Goal: Task Accomplishment & Management: Complete application form

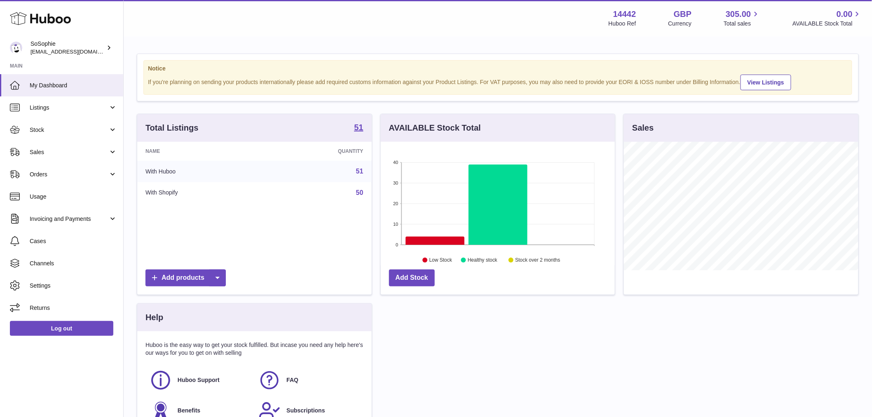
scroll to position [129, 234]
click at [43, 112] on link "Listings" at bounding box center [61, 107] width 123 height 22
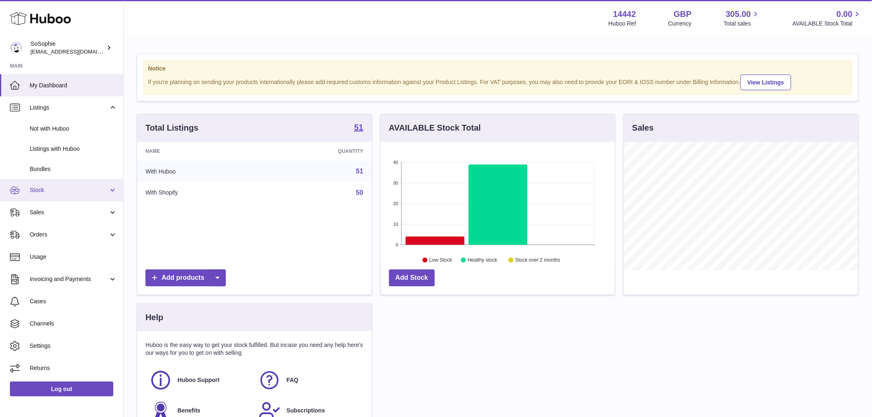
click at [48, 191] on span "Stock" at bounding box center [69, 190] width 79 height 8
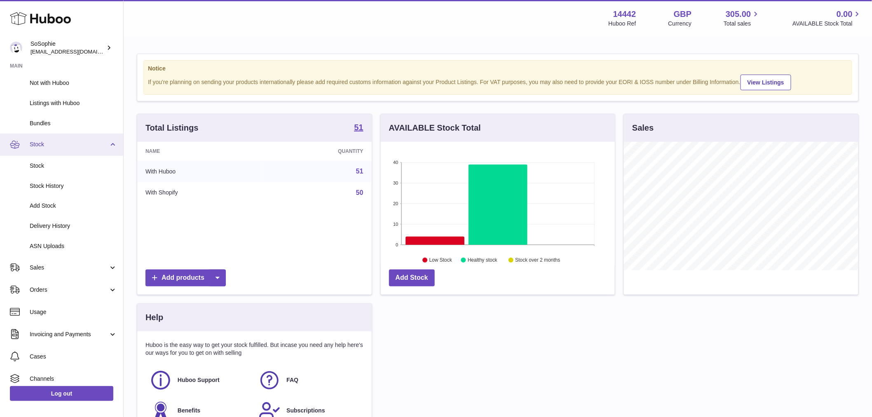
scroll to position [0, 0]
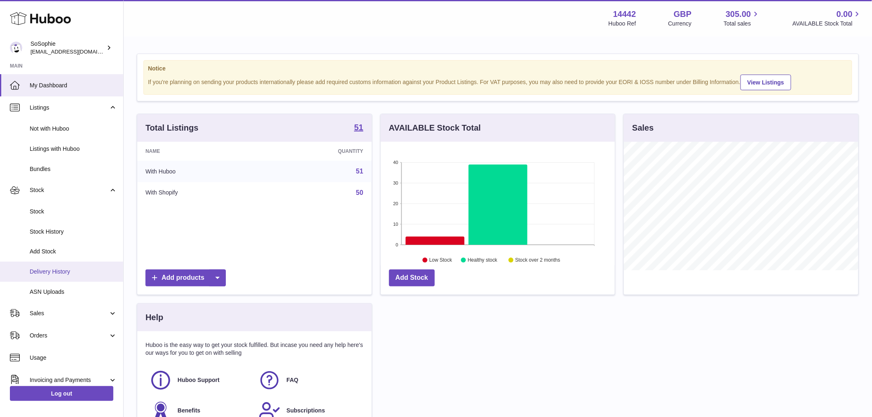
click at [72, 270] on span "Delivery History" at bounding box center [73, 272] width 87 height 8
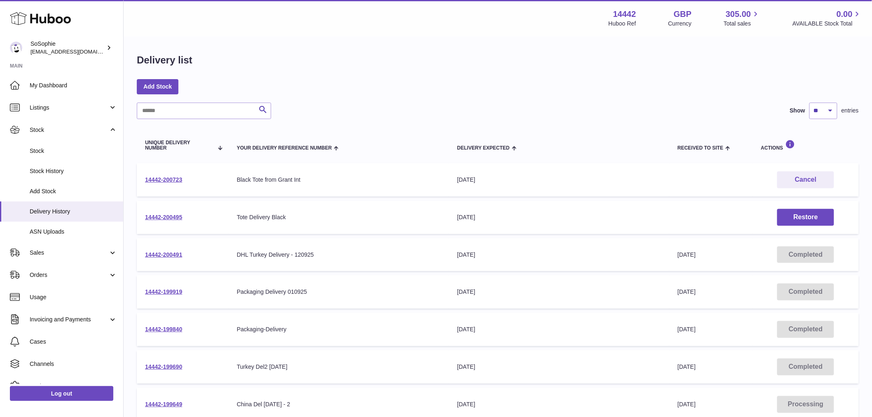
click at [401, 178] on div "Black Tote from Grant Int" at bounding box center [339, 180] width 204 height 8
click at [403, 180] on div "Black Tote from Grant Int" at bounding box center [339, 180] width 204 height 8
click at [368, 213] on td "Your Delivery Reference Number Tote Delivery Black" at bounding box center [339, 217] width 220 height 33
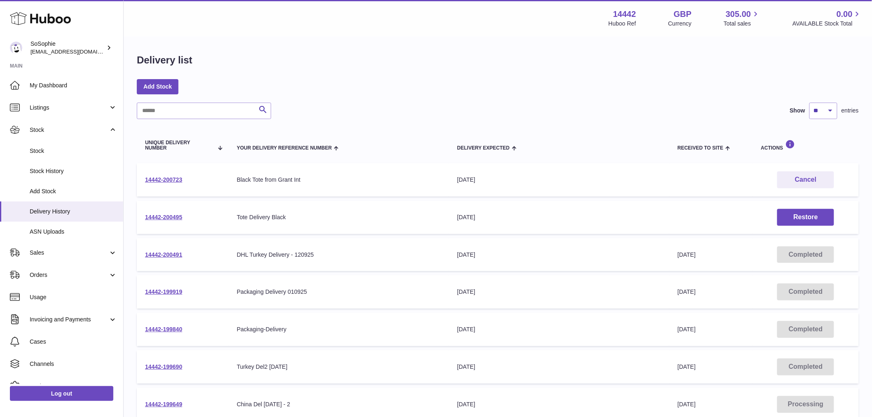
click at [368, 213] on td "Your Delivery Reference Number Tote Delivery Black" at bounding box center [339, 217] width 220 height 33
click at [150, 86] on link "Add Stock" at bounding box center [158, 86] width 42 height 15
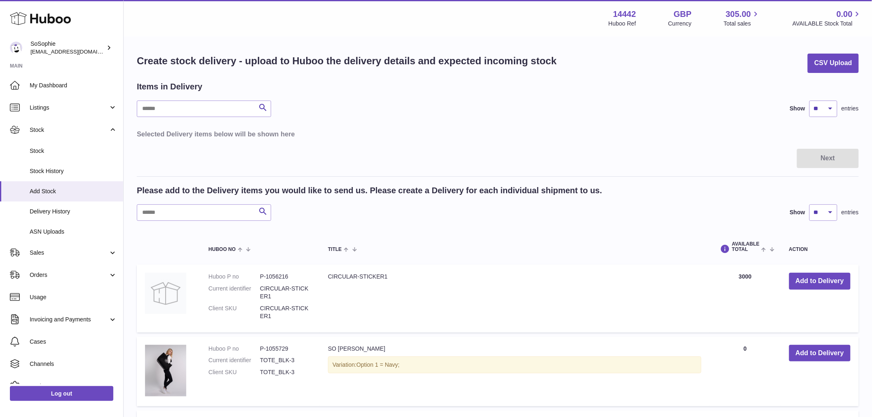
drag, startPoint x: 828, startPoint y: 161, endPoint x: 855, endPoint y: 150, distance: 28.5
click at [830, 159] on div "Next" at bounding box center [498, 158] width 722 height 19
